Goal: Transaction & Acquisition: Purchase product/service

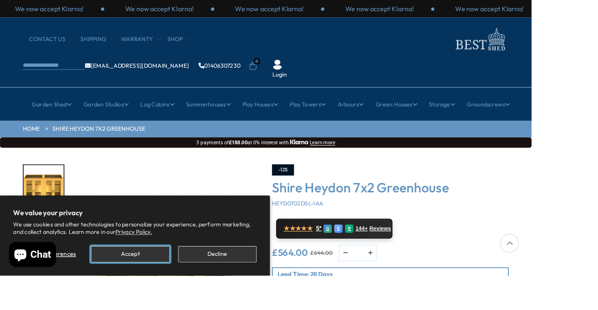
click at [158, 295] on button "Accept" at bounding box center [146, 286] width 88 height 18
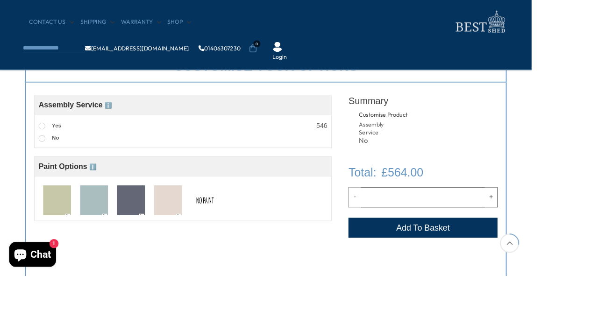
scroll to position [343, 0]
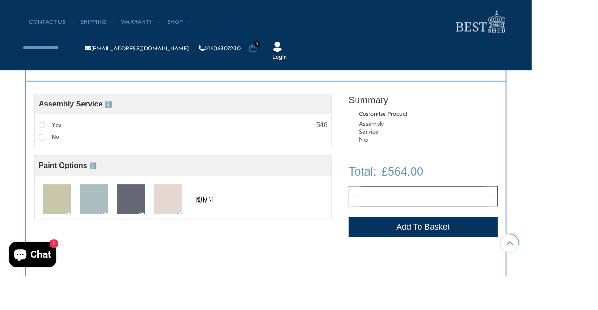
click at [143, 220] on img at bounding box center [147, 225] width 31 height 35
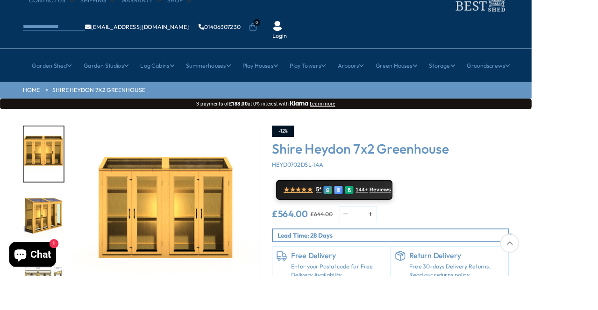
scroll to position [44, 0]
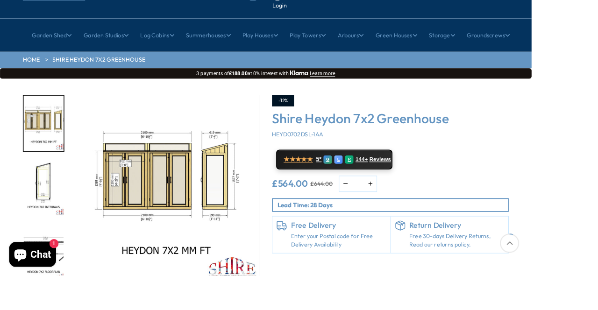
scroll to position [77, 0]
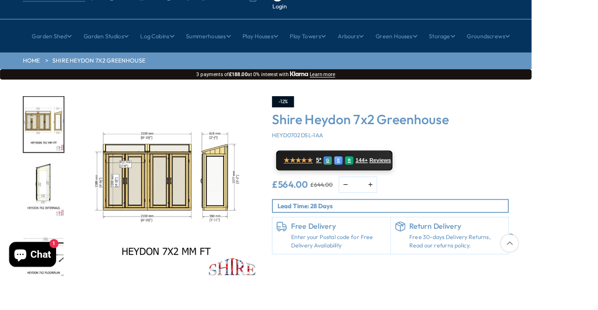
click at [52, 114] on img "3 / 10" at bounding box center [49, 140] width 45 height 62
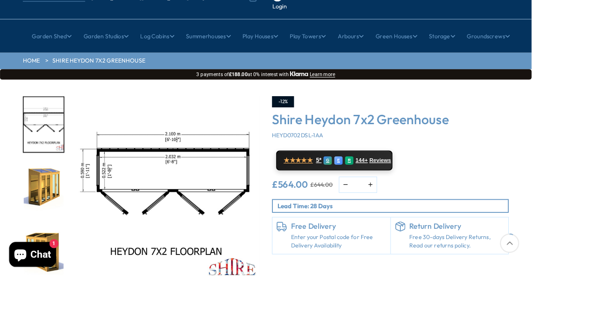
click at [50, 245] on img "6 / 10" at bounding box center [49, 214] width 45 height 62
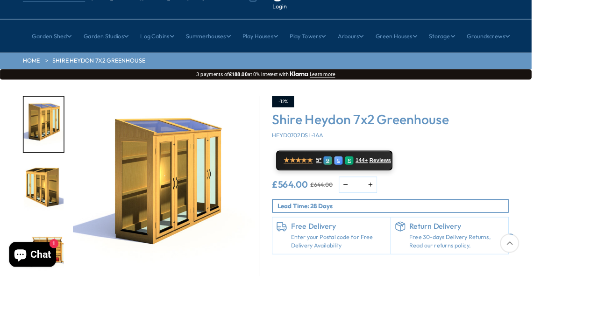
click at [51, 183] on img "7 / 10" at bounding box center [49, 214] width 45 height 62
